Goal: Task Accomplishment & Management: Manage account settings

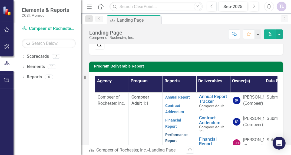
click at [177, 142] on link "Performance Report" at bounding box center [176, 138] width 22 height 11
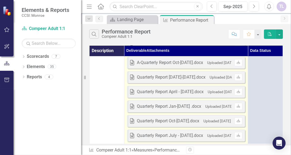
scroll to position [164, 0]
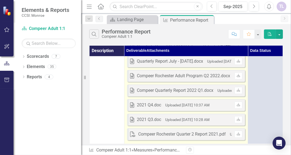
click at [138, 142] on td "Word A- Quarterly Report april-june.docx Uploaded [DATE] 3:46 PM Download Word …" at bounding box center [186, 19] width 124 height 252
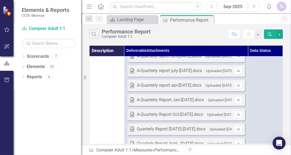
scroll to position [0, 0]
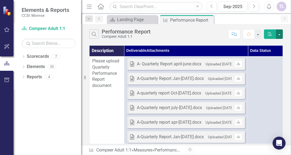
click at [281, 34] on button "button" at bounding box center [279, 34] width 7 height 9
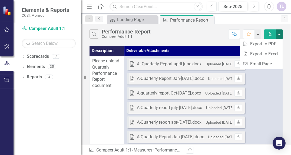
click at [281, 34] on button "button" at bounding box center [279, 34] width 7 height 9
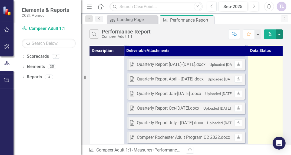
scroll to position [162, 0]
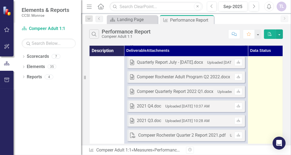
click at [259, 119] on td at bounding box center [265, 20] width 35 height 252
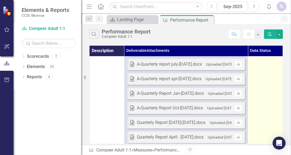
scroll to position [0, 0]
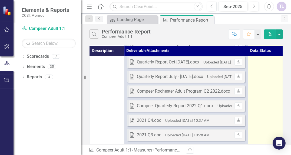
scroll to position [164, 0]
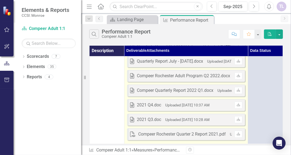
click at [236, 141] on td "Word A- Quarterly Report april-june.docx Uploaded [DATE] 3:46 PM Download Word …" at bounding box center [186, 19] width 124 height 252
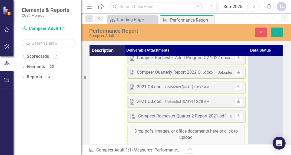
scroll to position [194, 0]
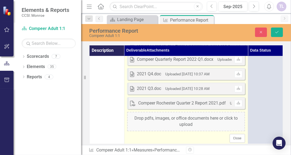
click at [173, 123] on div "Drop pdfs, images, or office documents here or click to upload" at bounding box center [186, 121] width 118 height 19
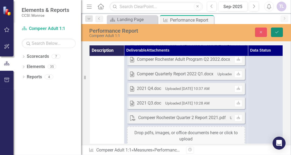
click at [277, 32] on icon "Save" at bounding box center [277, 32] width 5 height 4
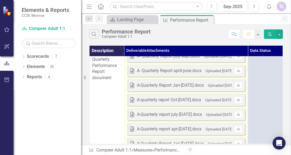
scroll to position [0, 0]
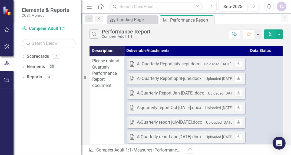
click at [100, 7] on icon at bounding box center [101, 7] width 6 height 6
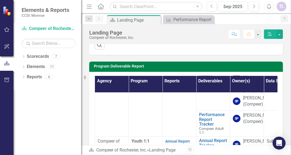
scroll to position [135, 0]
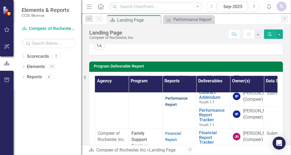
click at [172, 107] on link "Performance Report" at bounding box center [176, 101] width 22 height 11
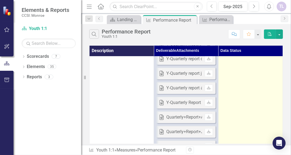
scroll to position [65, 0]
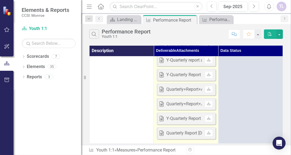
click at [194, 138] on td "Word Y- Quarterly Report april-june.docx Uploaded [DATE] 3:47 PM Download Word …" at bounding box center [186, 69] width 64 height 150
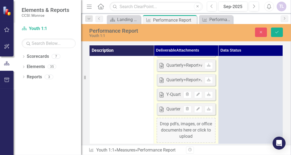
scroll to position [102, 0]
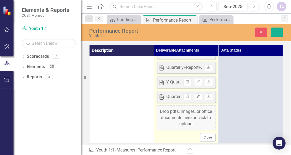
click at [183, 116] on div "Drop pdfs, images, or office documents here or click to upload" at bounding box center [186, 118] width 59 height 25
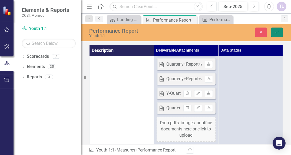
click at [281, 32] on button "Save" at bounding box center [277, 32] width 12 height 9
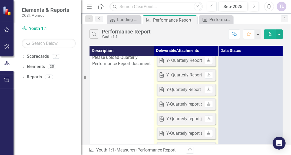
scroll to position [0, 0]
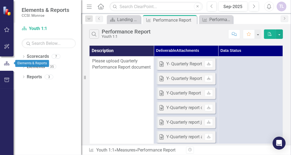
click at [6, 63] on icon "button" at bounding box center [7, 63] width 6 height 5
click at [2, 65] on button "button" at bounding box center [7, 63] width 14 height 9
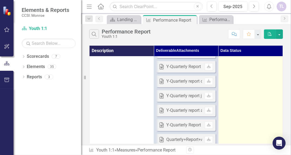
scroll to position [76, 0]
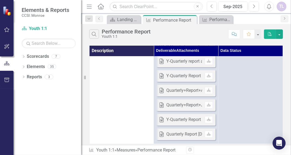
click at [102, 8] on icon "Home" at bounding box center [100, 7] width 7 height 6
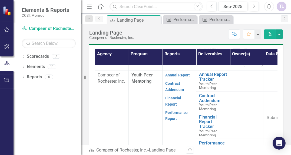
scroll to position [325, 0]
click at [173, 121] on link "Performance Report" at bounding box center [176, 116] width 22 height 11
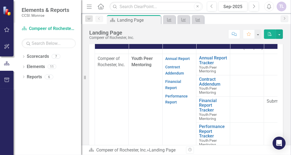
scroll to position [233, 0]
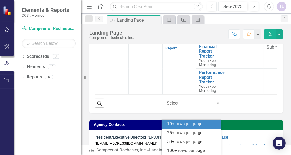
click at [217, 105] on icon at bounding box center [218, 104] width 3 height 2
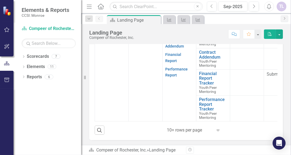
scroll to position [331, 0]
